Goal: Navigation & Orientation: Find specific page/section

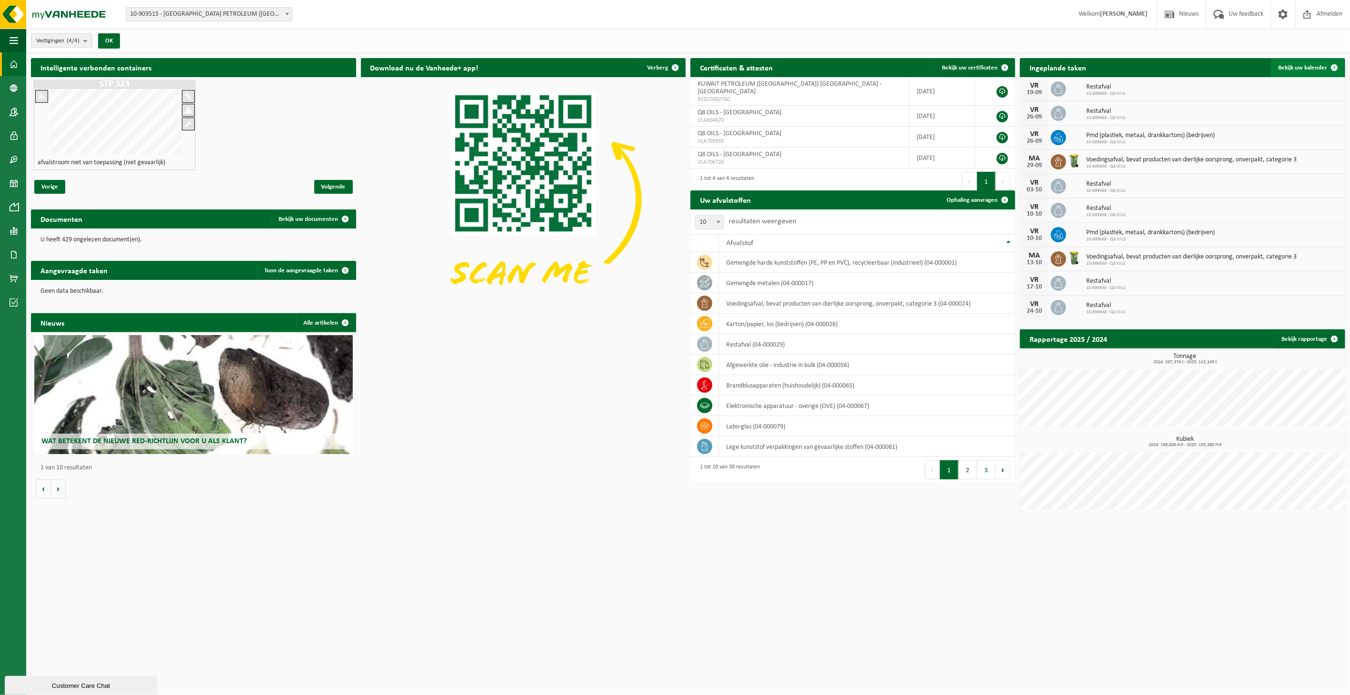
click at [1310, 74] on link "Bekijk uw kalender" at bounding box center [1307, 67] width 73 height 19
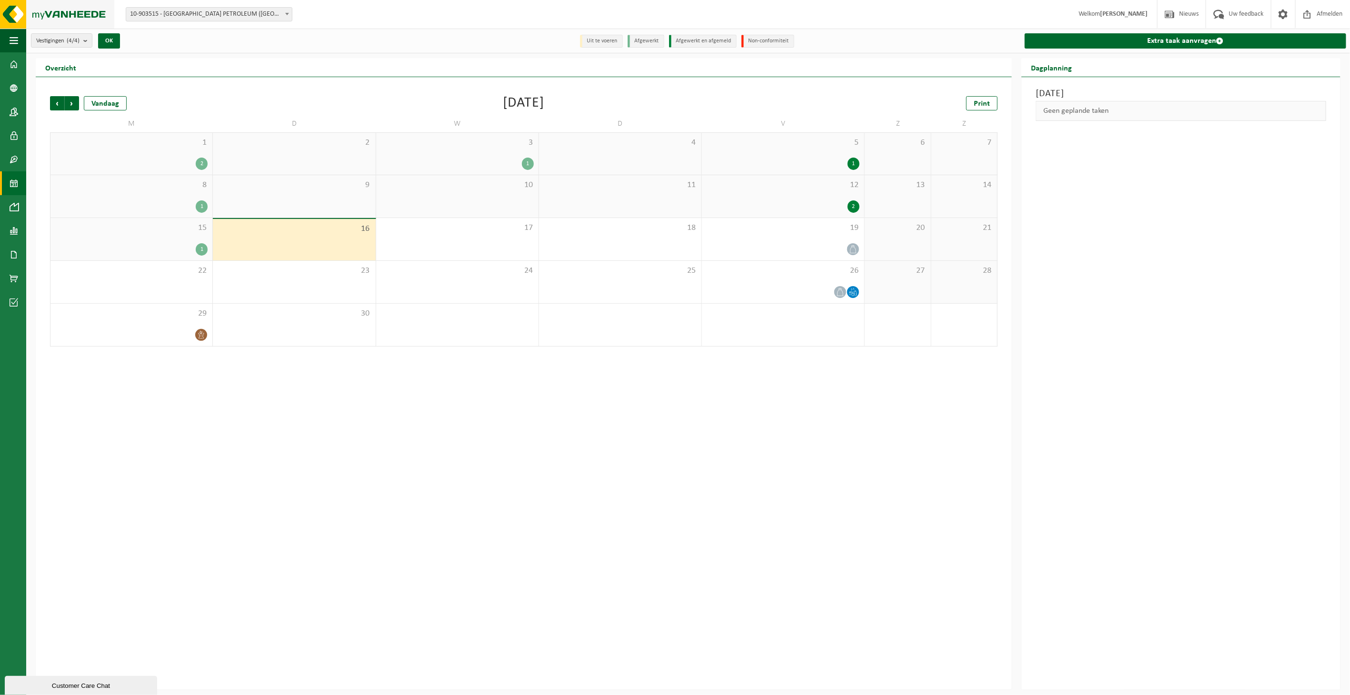
click at [13, 18] on img at bounding box center [57, 14] width 114 height 29
